Goal: Find specific page/section: Find specific page/section

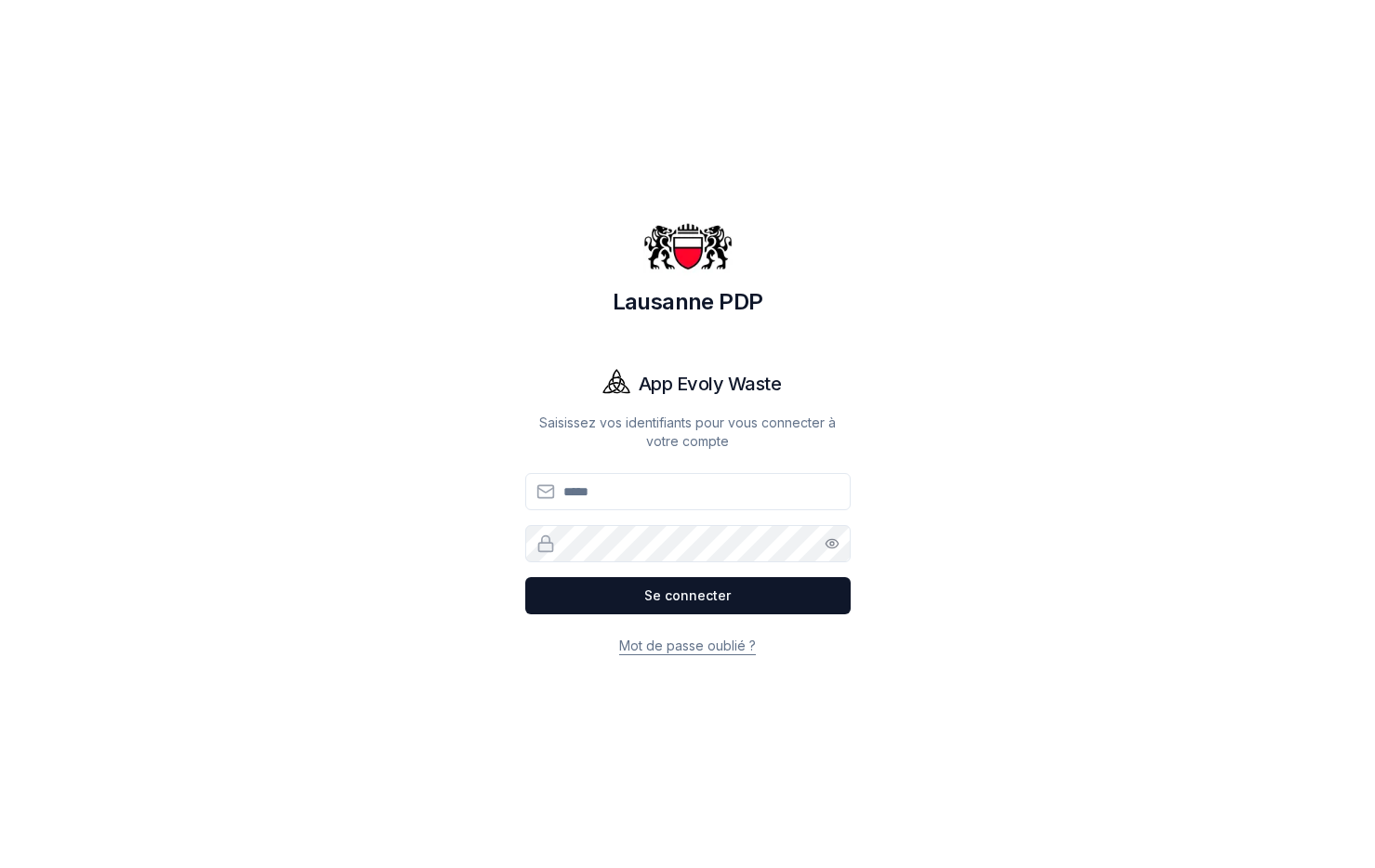
click at [587, 494] on input "Email" at bounding box center [688, 491] width 326 height 37
type input "**********"
click at [705, 591] on button "Se connecter" at bounding box center [688, 596] width 326 height 37
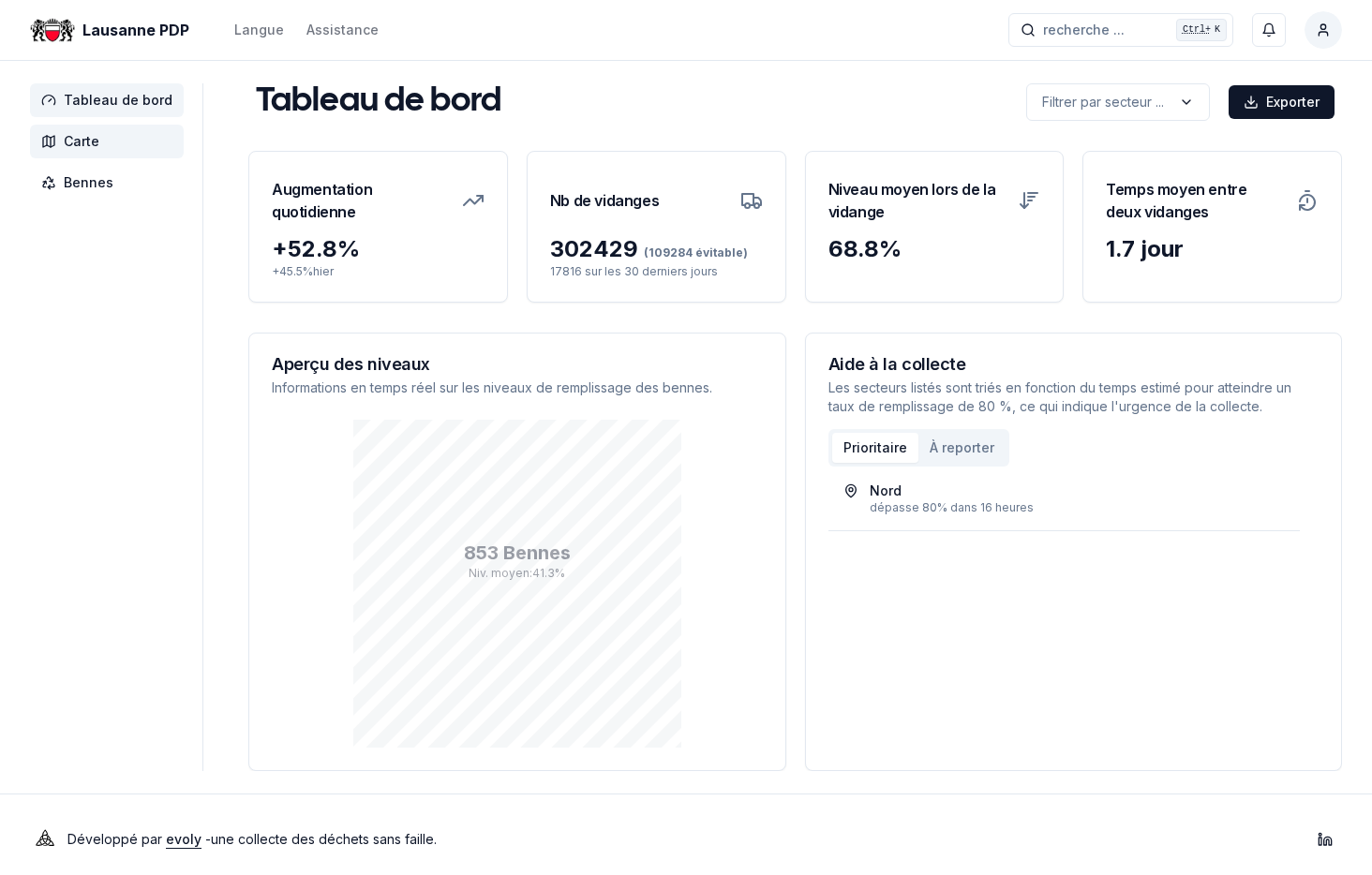
click at [71, 133] on span "Carte" at bounding box center [81, 141] width 36 height 18
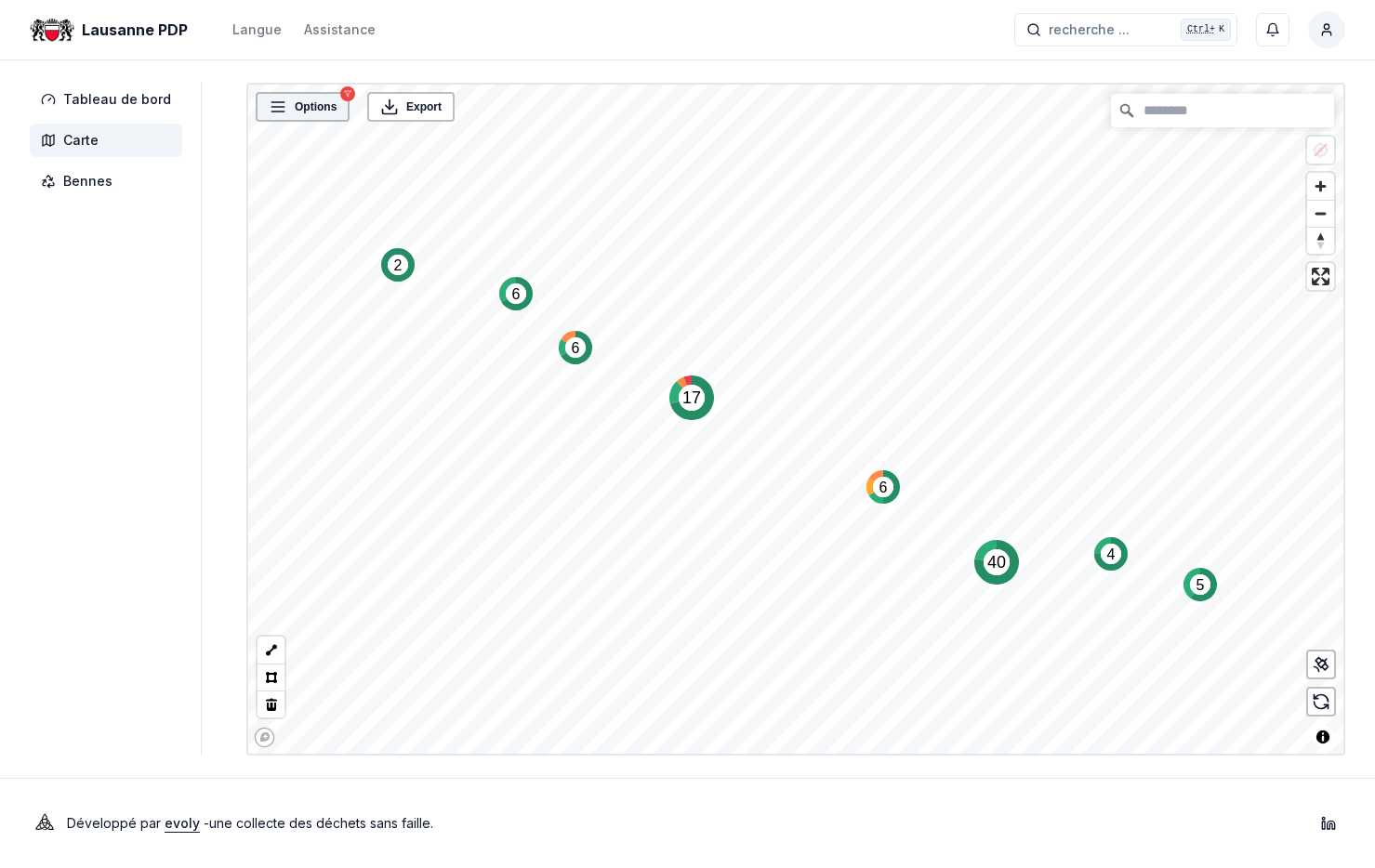
click at [296, 112] on span "Options" at bounding box center [316, 107] width 42 height 18
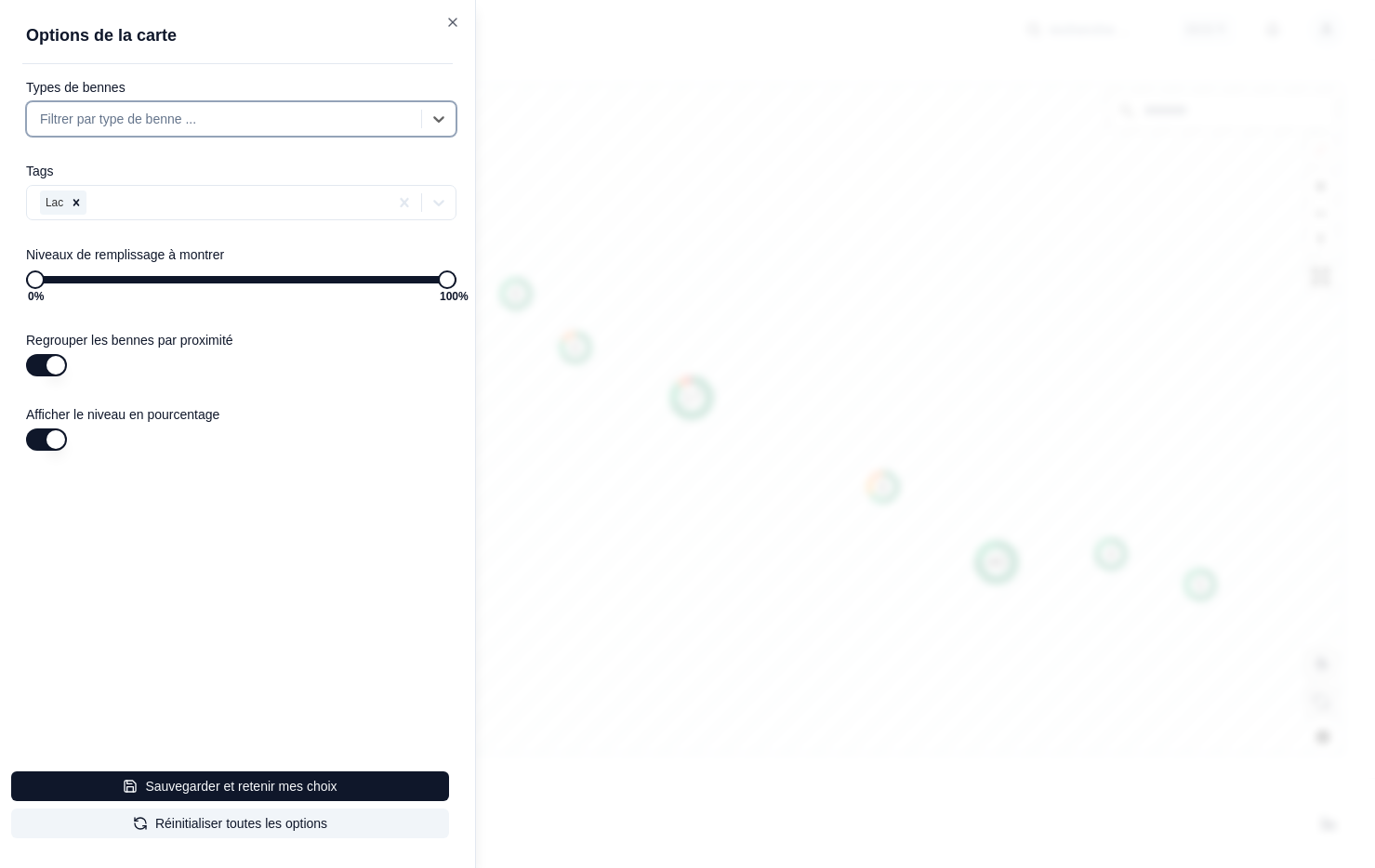
click at [78, 199] on icon "Remove Lac" at bounding box center [77, 203] width 13 height 13
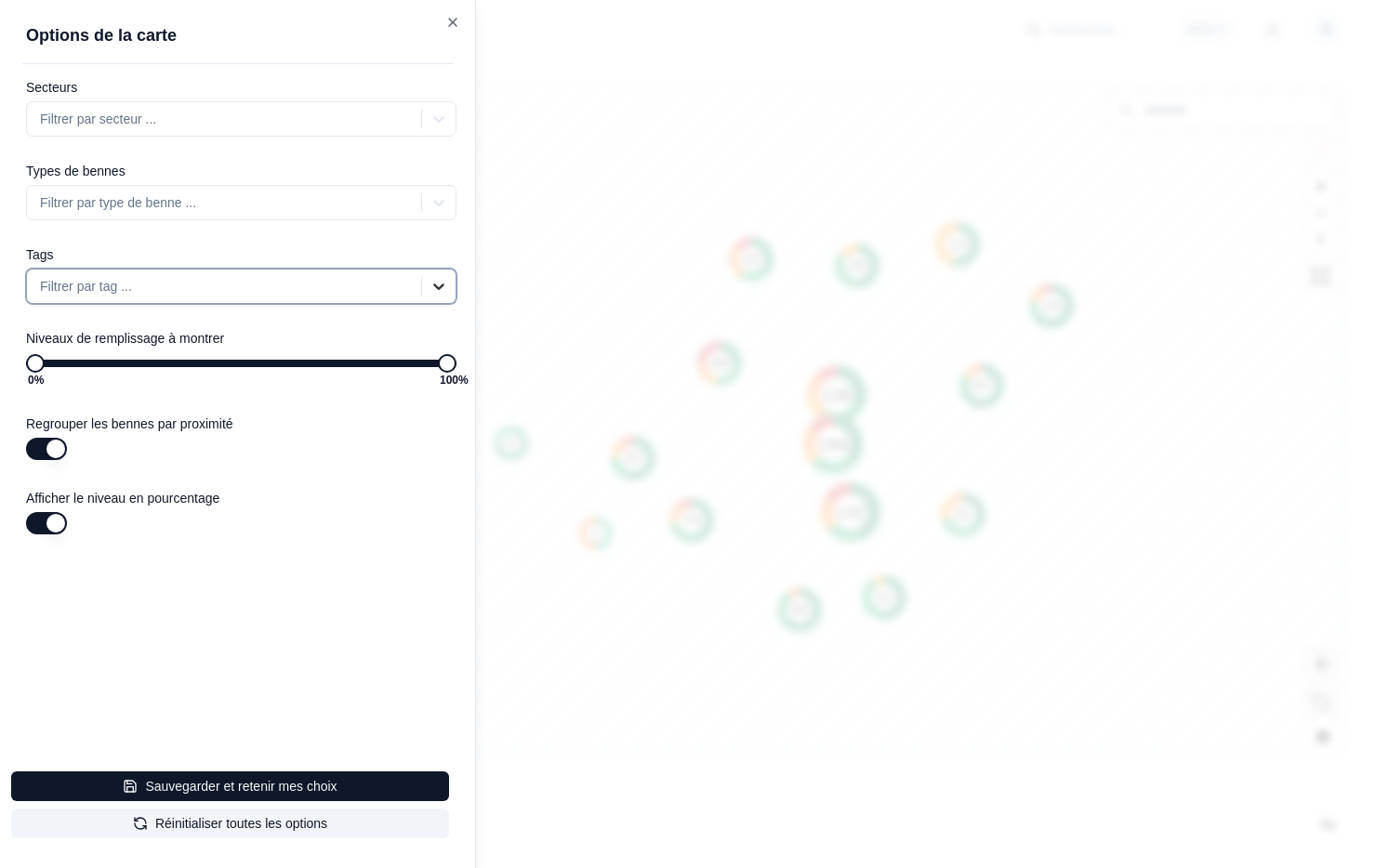
click at [439, 285] on icon at bounding box center [438, 285] width 18 height 18
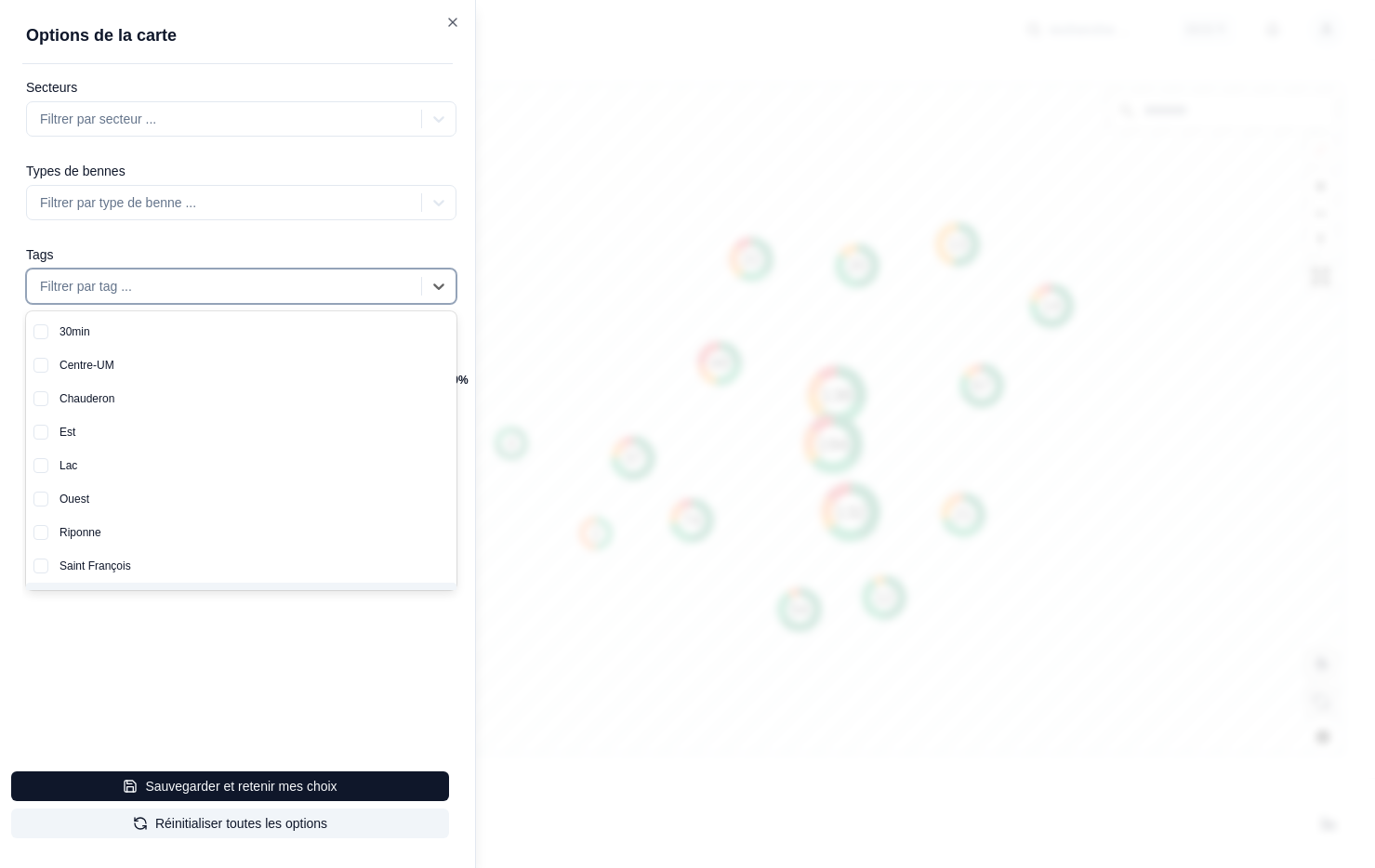
scroll to position [97, 0]
click at [38, 568] on button "button" at bounding box center [40, 569] width 14 height 14
click at [42, 568] on button "button" at bounding box center [40, 569] width 14 height 14
click at [64, 567] on div "Sud" at bounding box center [252, 569] width 409 height 34
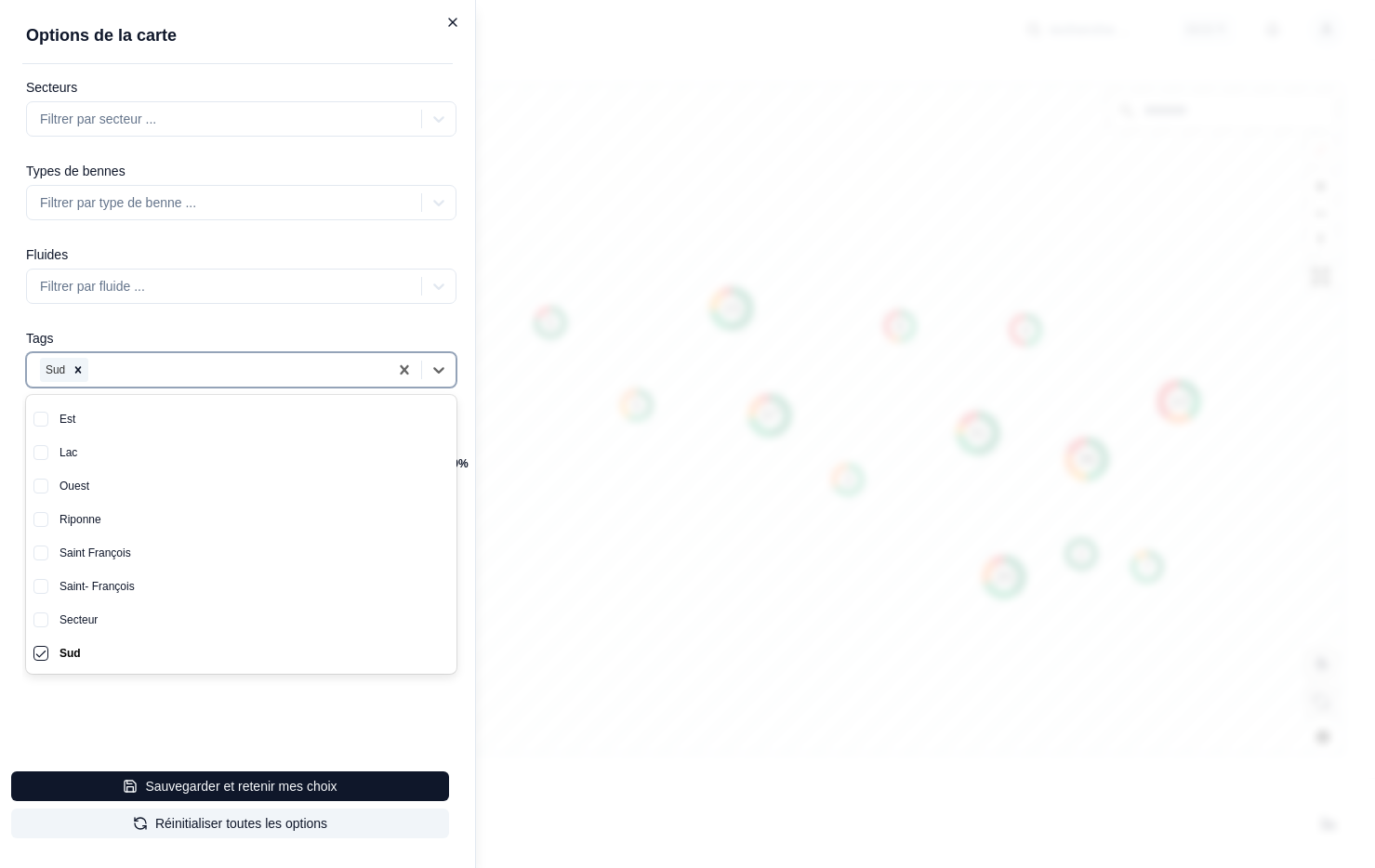
click at [458, 23] on icon "button" at bounding box center [452, 21] width 14 height 14
